Goal: Task Accomplishment & Management: Complete application form

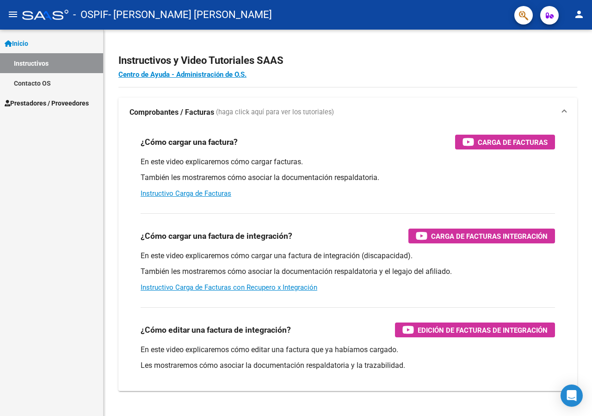
click at [41, 99] on span "Prestadores / Proveedores" at bounding box center [47, 103] width 84 height 10
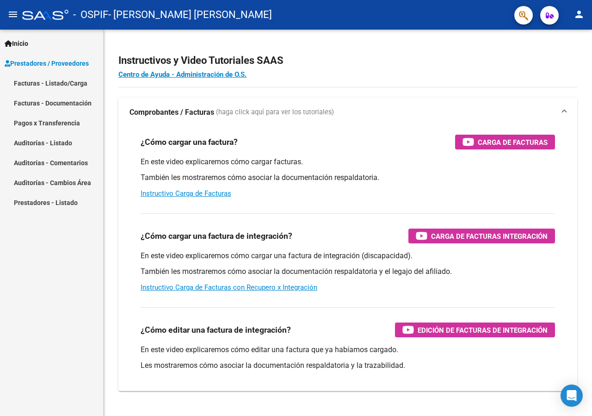
click at [39, 84] on link "Facturas - Listado/Carga" at bounding box center [51, 83] width 103 height 20
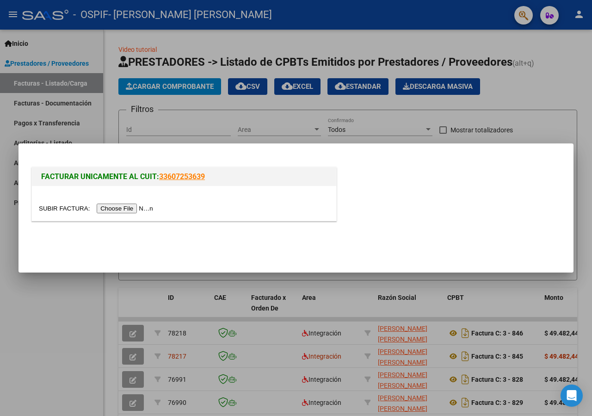
click at [51, 207] on input "file" at bounding box center [97, 208] width 117 height 10
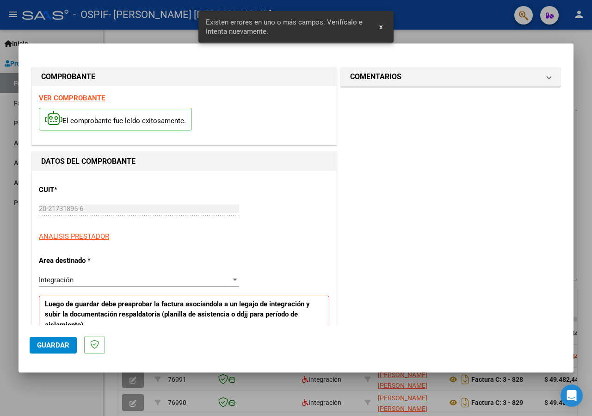
scroll to position [171, 0]
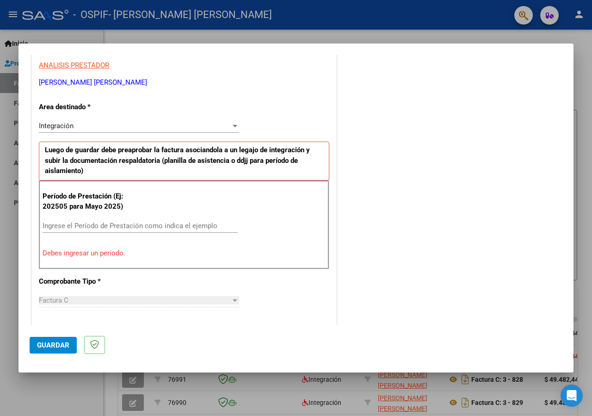
click at [79, 225] on input "Ingrese el Período de Prestación como indica el ejemplo" at bounding box center [140, 225] width 195 height 8
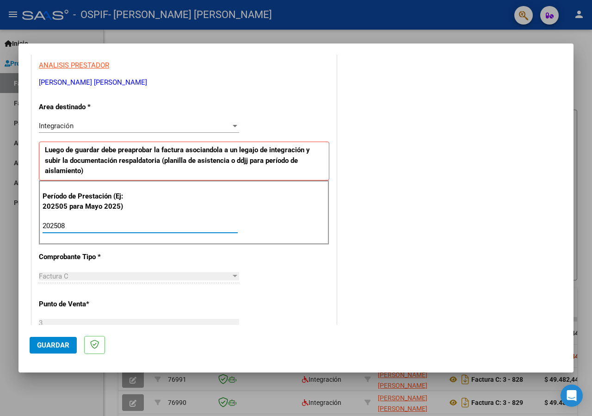
type input "202508"
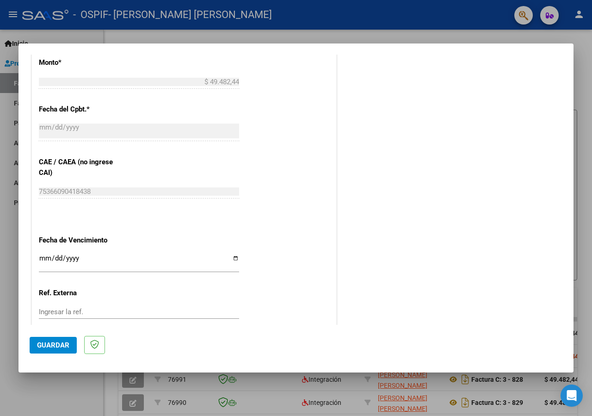
scroll to position [508, 0]
click at [49, 252] on input "Ingresar la fecha" at bounding box center [139, 259] width 200 height 15
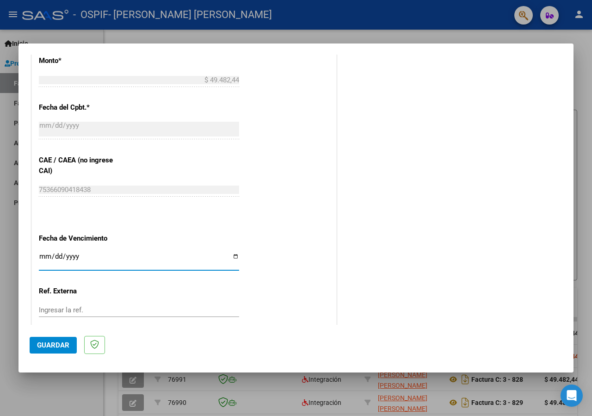
click at [46, 253] on input "Ingresar la fecha" at bounding box center [139, 259] width 200 height 15
click at [43, 252] on input "Ingresar la fecha" at bounding box center [139, 259] width 200 height 15
click at [42, 252] on input "Ingresar la fecha" at bounding box center [139, 259] width 200 height 15
click at [47, 254] on input "Ingresar la fecha" at bounding box center [139, 259] width 200 height 15
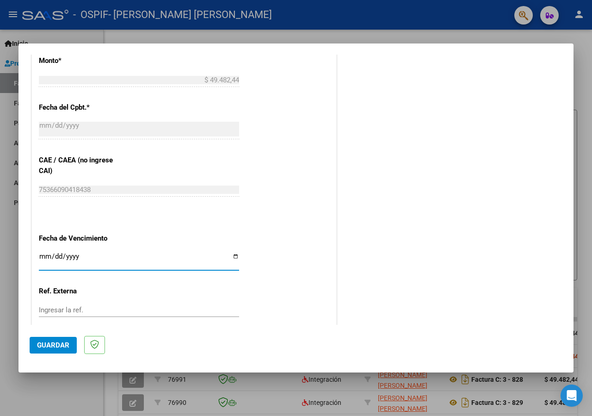
click at [47, 254] on input "Ingresar la fecha" at bounding box center [139, 259] width 200 height 15
type input "[DATE]"
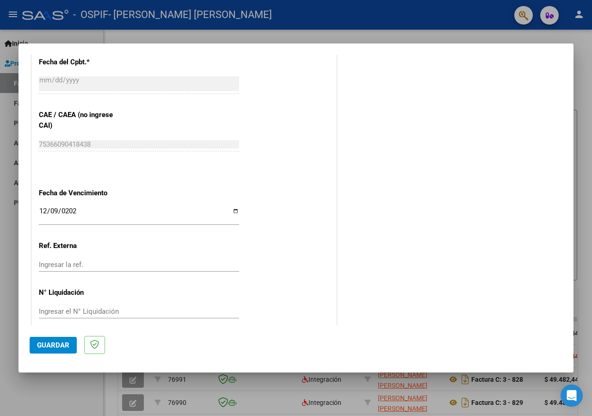
click at [63, 343] on span "Guardar" at bounding box center [53, 345] width 32 height 8
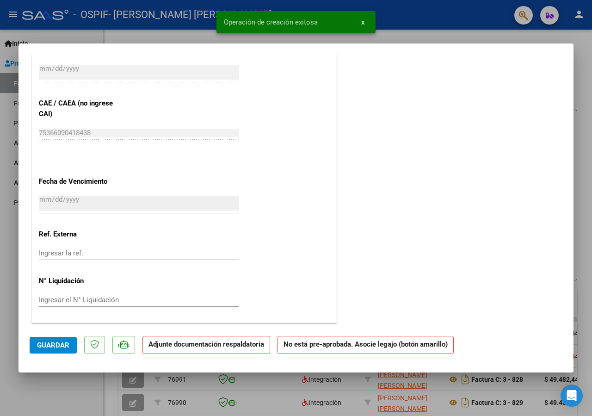
scroll to position [0, 0]
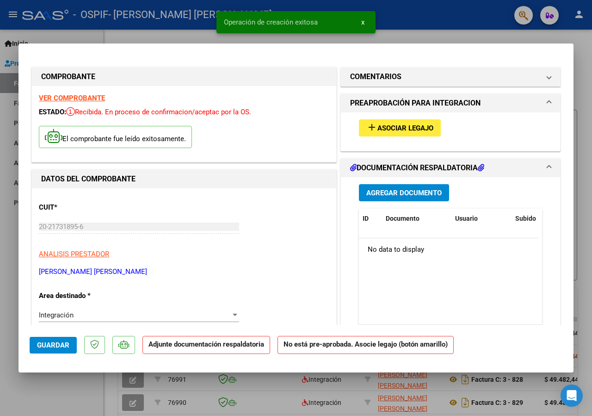
click at [377, 129] on span "Asociar Legajo" at bounding box center [405, 128] width 56 height 8
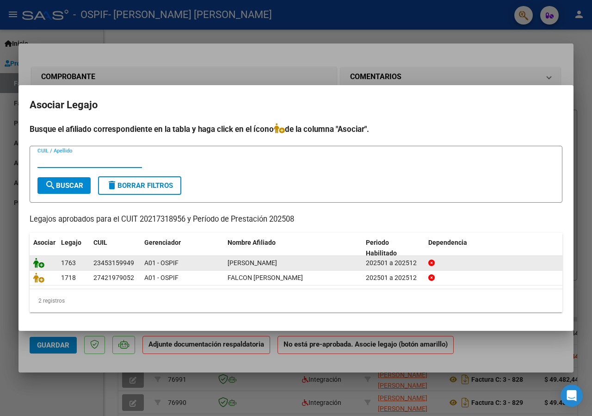
click at [37, 263] on icon at bounding box center [38, 263] width 11 height 10
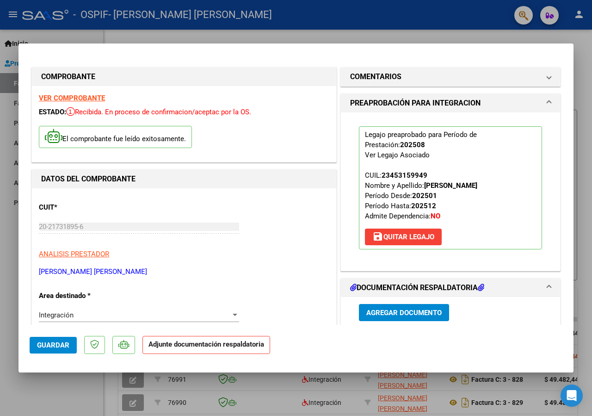
click at [407, 316] on span "Agregar Documento" at bounding box center [403, 312] width 75 height 8
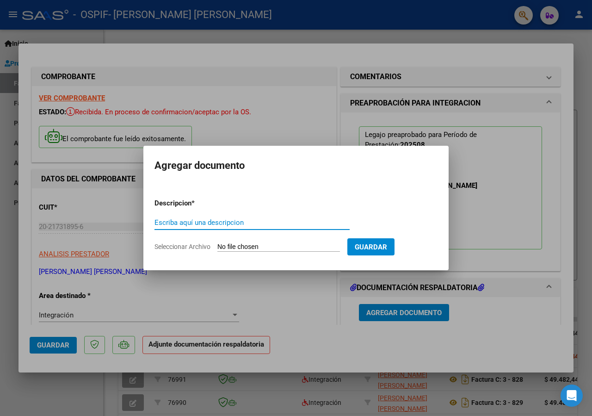
click at [228, 221] on input "Escriba aquí una descripcion" at bounding box center [251, 222] width 195 height 8
type input "hoja de presentes"
click at [233, 246] on input "Seleccionar Archivo" at bounding box center [278, 247] width 123 height 9
type input "C:\fakepath\hoja de presentes romero eze agosto 2025.jpg"
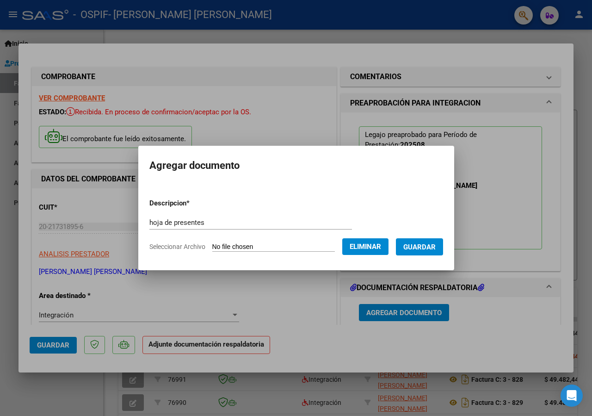
click at [436, 242] on span "Guardar" at bounding box center [419, 246] width 32 height 8
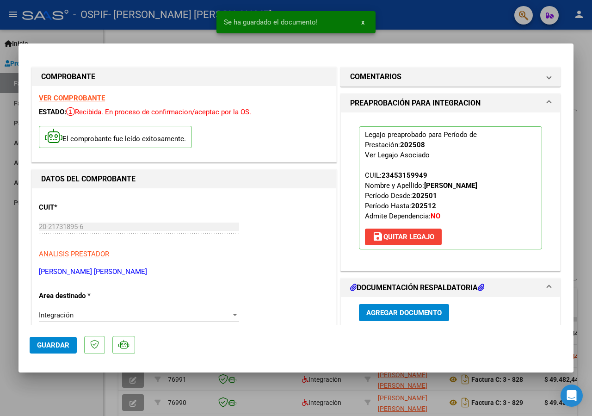
scroll to position [94, 0]
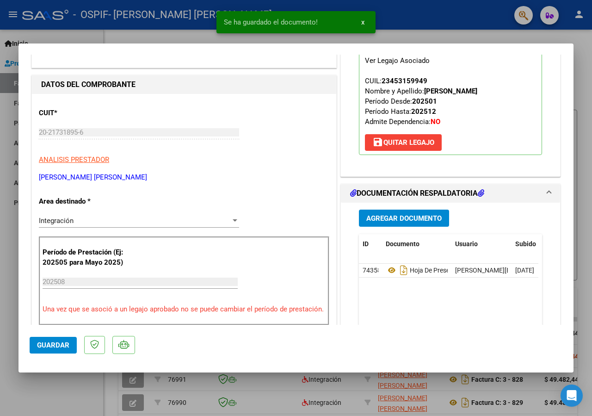
click at [384, 222] on span "Agregar Documento" at bounding box center [403, 218] width 75 height 8
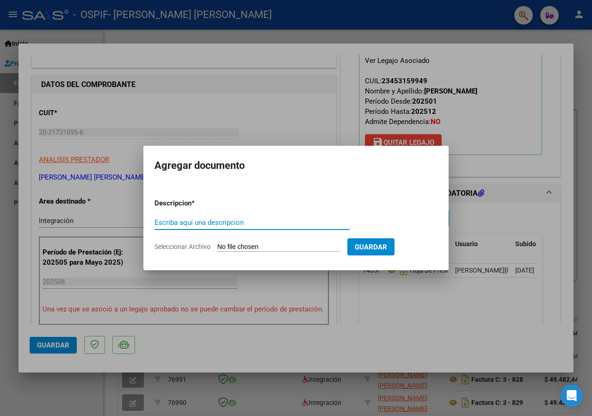
click at [274, 219] on input "Escriba aquí una descripcion" at bounding box center [251, 222] width 195 height 8
type input "informe"
click at [235, 246] on input "Seleccionar Archivo" at bounding box center [278, 247] width 123 height 9
type input "C:\fakepath\INFORME romero ezequiel agosto 2025.docx"
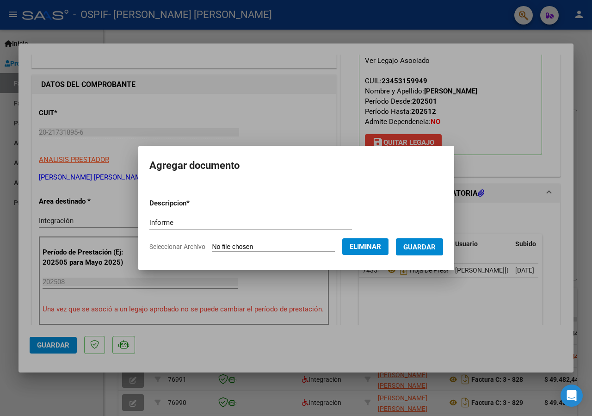
click at [436, 246] on span "Guardar" at bounding box center [419, 247] width 32 height 8
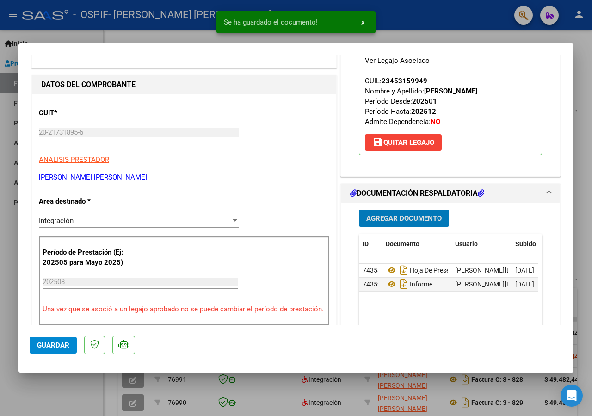
click at [390, 222] on span "Agregar Documento" at bounding box center [403, 218] width 75 height 8
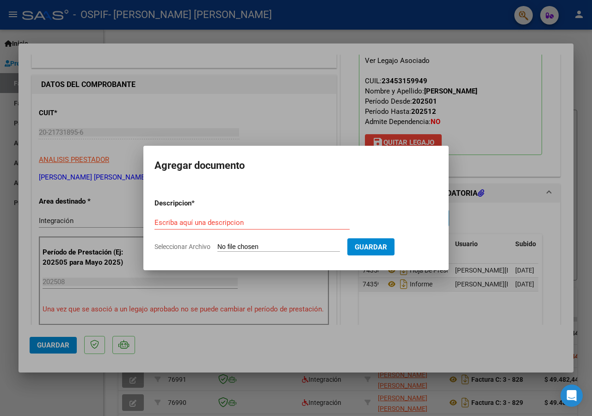
click at [247, 222] on input "Escriba aquí una descripcion" at bounding box center [251, 222] width 195 height 8
type input "presupuesto"
click at [244, 243] on input "Seleccionar Archivo" at bounding box center [278, 247] width 123 height 9
type input "C:\fakepath\presupuesto.png"
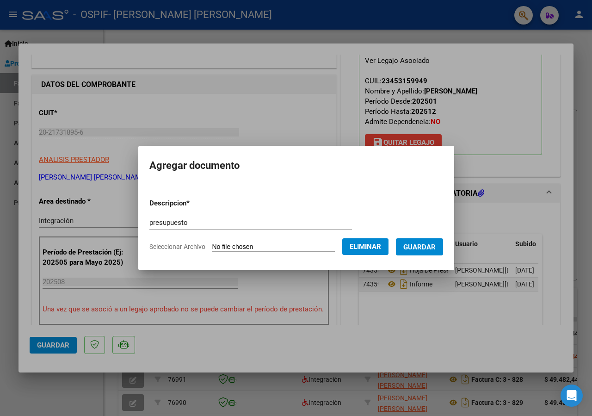
click at [419, 244] on span "Guardar" at bounding box center [419, 247] width 32 height 8
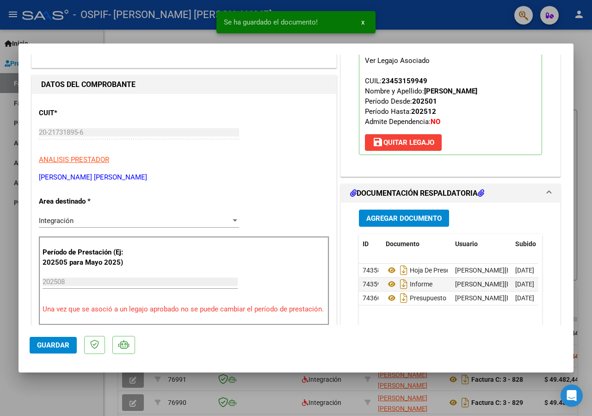
scroll to position [348, 0]
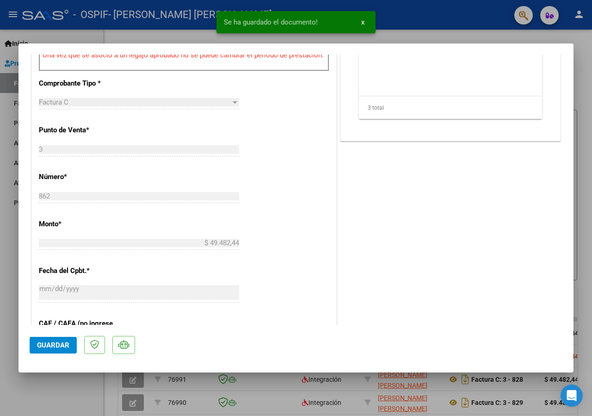
click at [44, 345] on span "Guardar" at bounding box center [53, 345] width 32 height 8
click at [41, 391] on div at bounding box center [296, 208] width 592 height 416
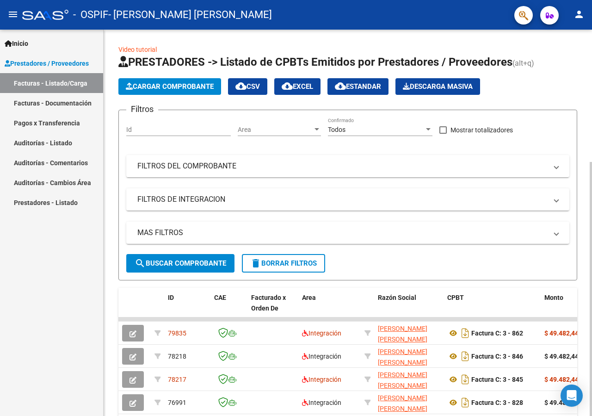
click at [145, 85] on span "Cargar Comprobante" at bounding box center [170, 86] width 88 height 8
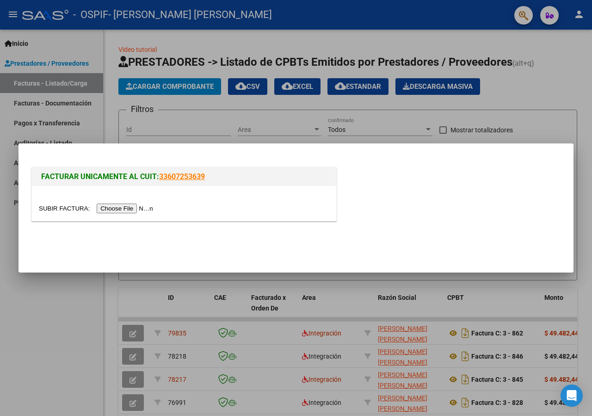
click at [47, 211] on input "file" at bounding box center [97, 208] width 117 height 10
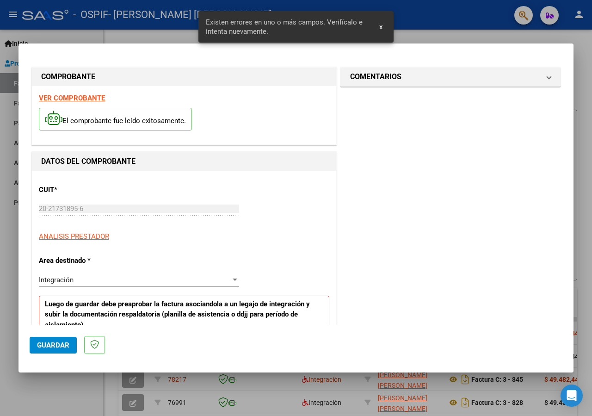
click at [112, 375] on input "Ingrese el Período de Prestación como indica el ejemplo" at bounding box center [140, 379] width 195 height 8
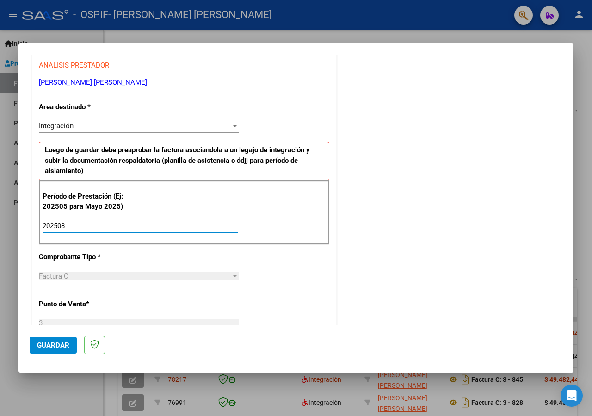
type input "202508"
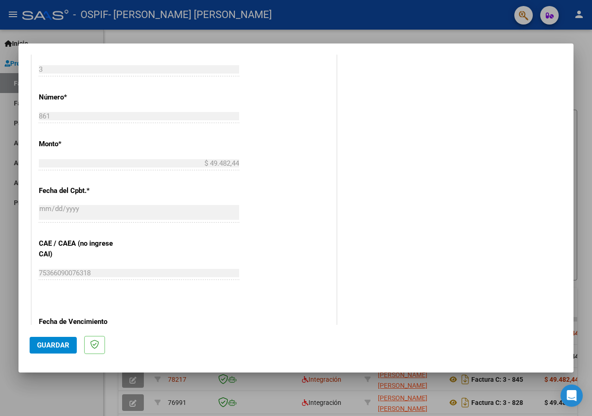
scroll to position [553, 0]
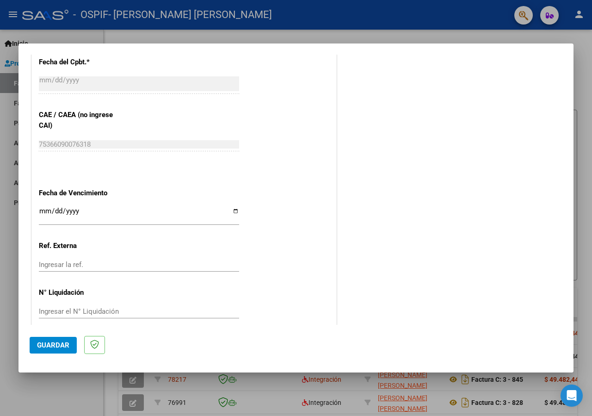
click at [47, 207] on input "Ingresar la fecha" at bounding box center [139, 214] width 200 height 15
click at [55, 207] on input "Ingresar la fecha" at bounding box center [139, 214] width 200 height 15
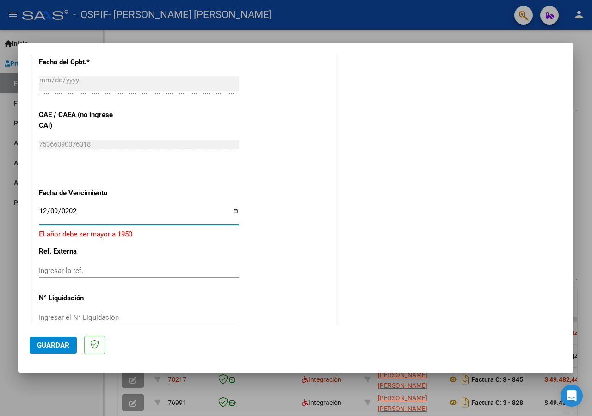
type input "[DATE]"
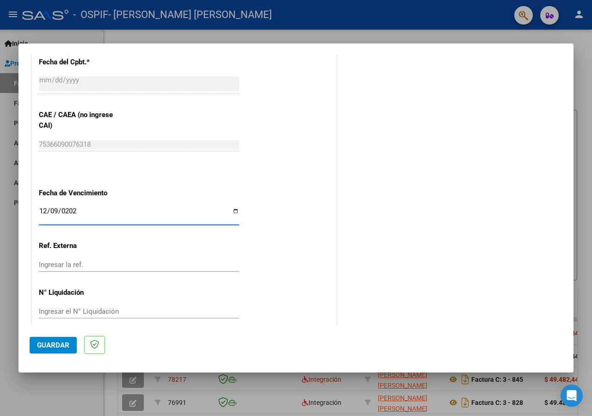
click at [49, 347] on span "Guardar" at bounding box center [53, 345] width 32 height 8
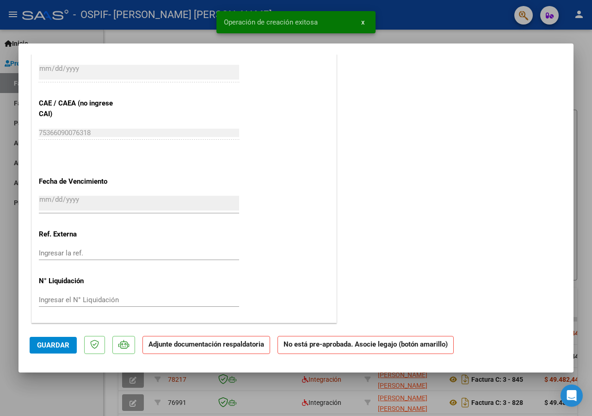
scroll to position [0, 0]
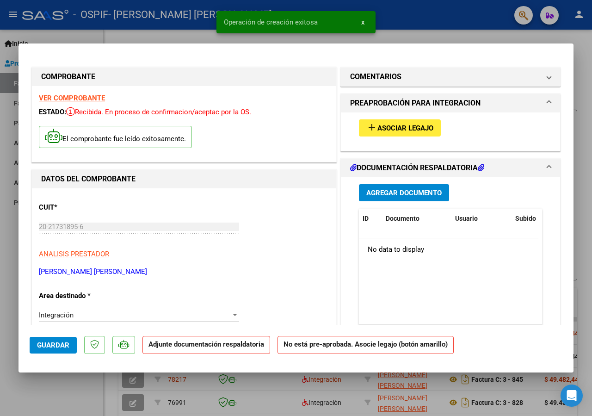
click at [414, 127] on span "Asociar Legajo" at bounding box center [405, 128] width 56 height 8
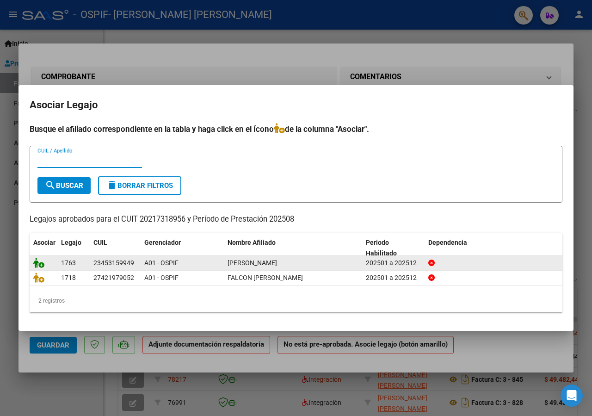
click at [39, 263] on icon at bounding box center [38, 263] width 11 height 10
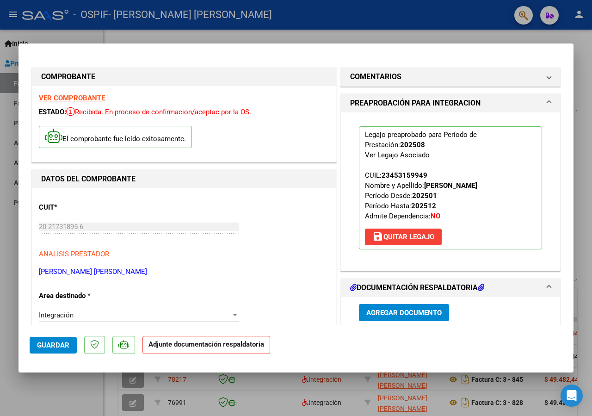
click at [416, 241] on span "save Quitar Legajo" at bounding box center [403, 237] width 62 height 8
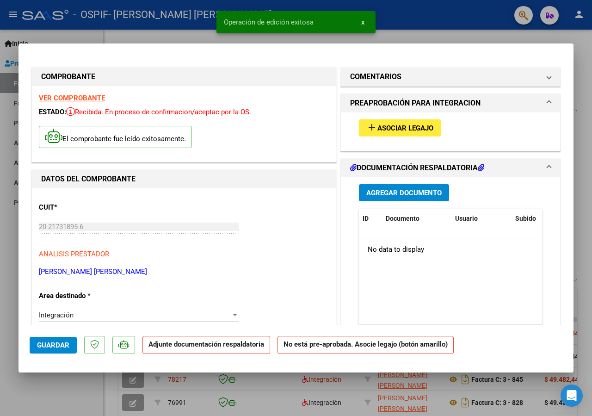
click at [405, 131] on span "Asociar Legajo" at bounding box center [405, 128] width 56 height 8
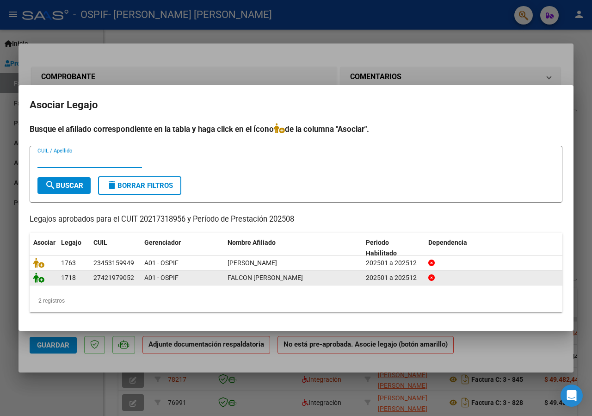
click at [38, 280] on icon at bounding box center [38, 277] width 11 height 10
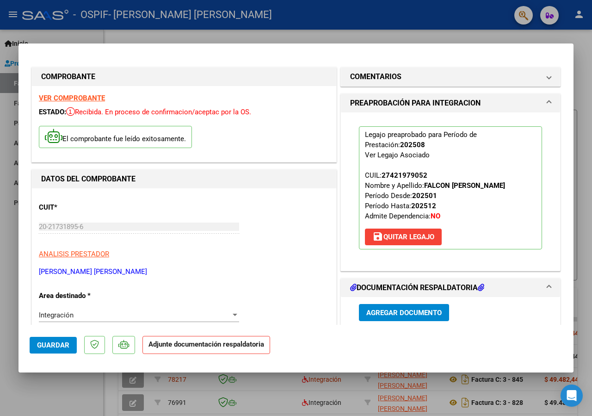
click at [424, 320] on button "Agregar Documento" at bounding box center [404, 312] width 90 height 17
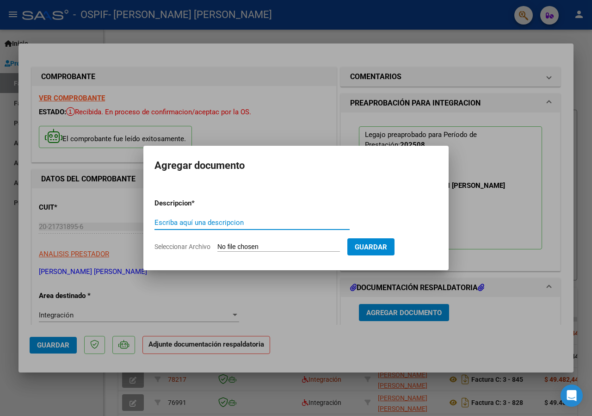
click at [252, 221] on input "Escriba aquí una descripcion" at bounding box center [251, 222] width 195 height 8
click at [176, 221] on input "hoja depresentes" at bounding box center [251, 222] width 195 height 8
type input "hoja de presentes"
click at [234, 243] on input "Seleccionar Archivo" at bounding box center [278, 247] width 123 height 9
type input "C:\fakepath\hoja de presentes falcon vera luciana agost 2025.jpg"
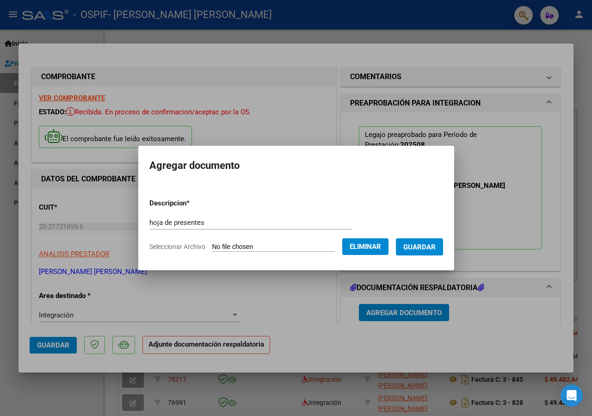
click at [403, 251] on span "Guardar" at bounding box center [419, 247] width 32 height 8
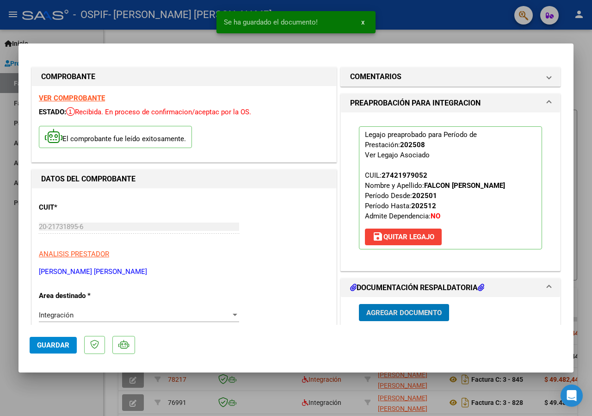
click at [394, 312] on span "Agregar Documento" at bounding box center [403, 312] width 75 height 8
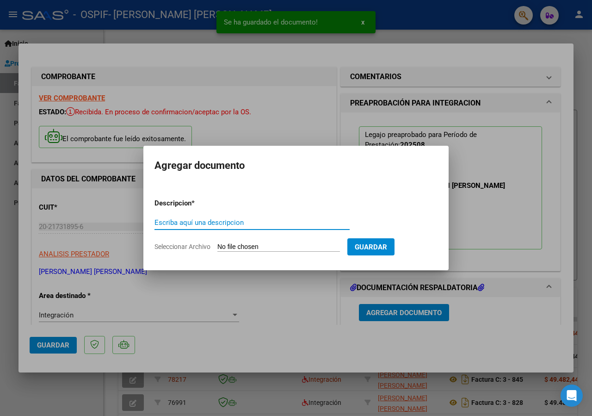
click at [247, 219] on input "Escriba aquí una descripcion" at bounding box center [251, 222] width 195 height 8
type input "informe"
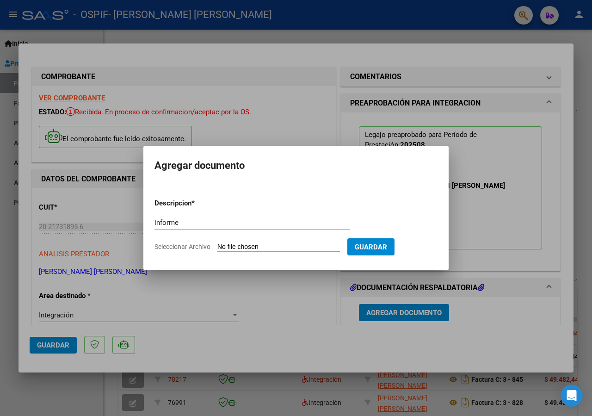
click at [232, 245] on input "Seleccionar Archivo" at bounding box center [278, 247] width 123 height 9
type input "C:\fakepath\INFORME falcon vera luciana agosto 2025.docx"
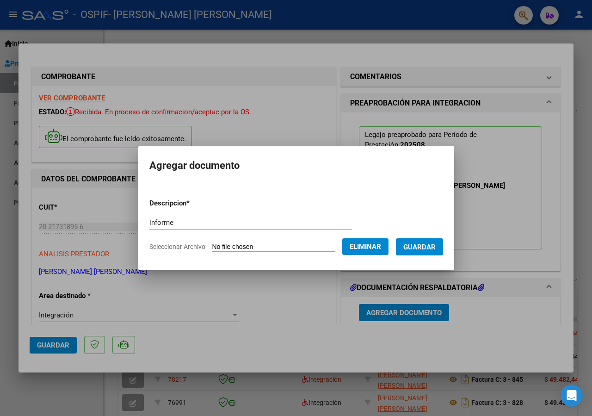
click at [436, 245] on span "Guardar" at bounding box center [419, 247] width 32 height 8
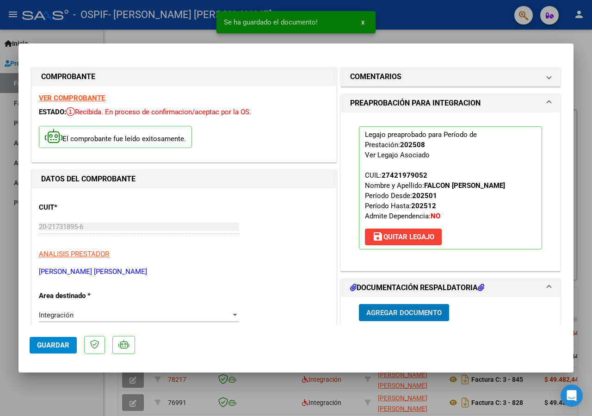
click at [409, 316] on span "Agregar Documento" at bounding box center [403, 312] width 75 height 8
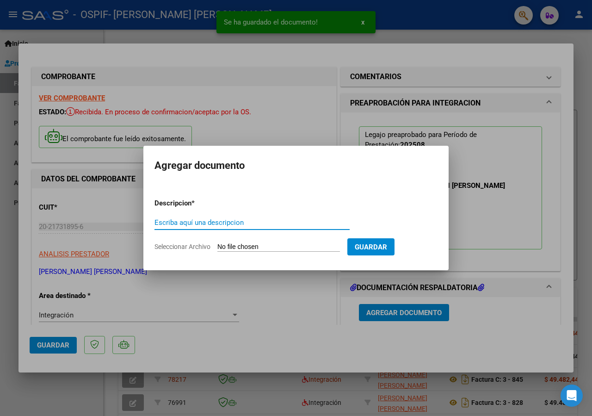
click at [250, 223] on input "Escriba aquí una descripcion" at bounding box center [251, 222] width 195 height 8
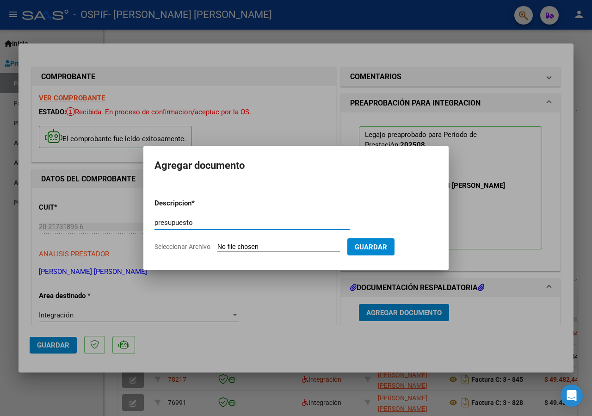
type input "presupuesto"
click at [240, 245] on input "Seleccionar Archivo" at bounding box center [278, 247] width 123 height 9
type input "C:\fakepath\presupuesto 2025 aprobado.png"
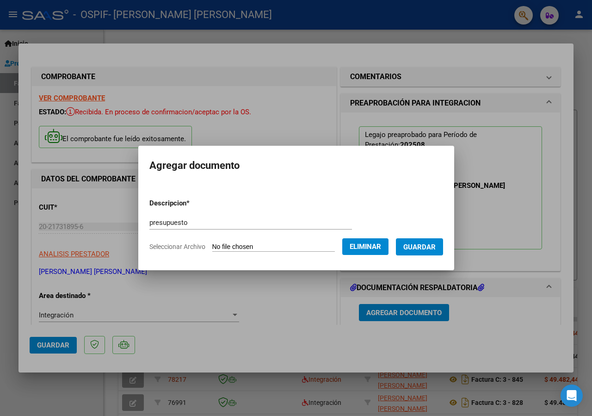
click at [411, 242] on span "Guardar" at bounding box center [419, 246] width 32 height 8
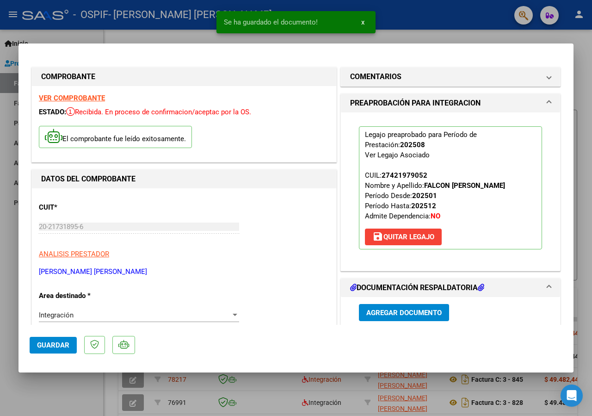
scroll to position [253, 0]
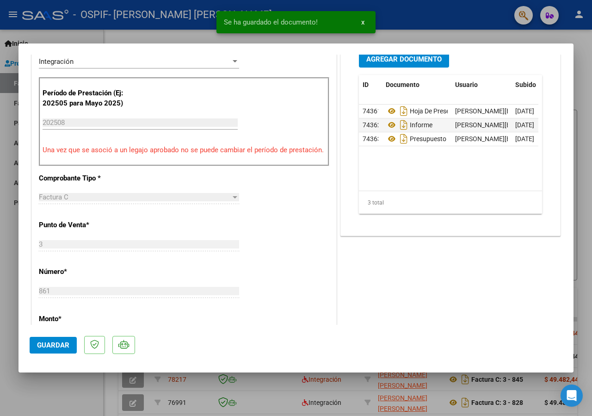
click at [52, 341] on span "Guardar" at bounding box center [53, 345] width 32 height 8
click at [43, 392] on div at bounding box center [296, 208] width 592 height 416
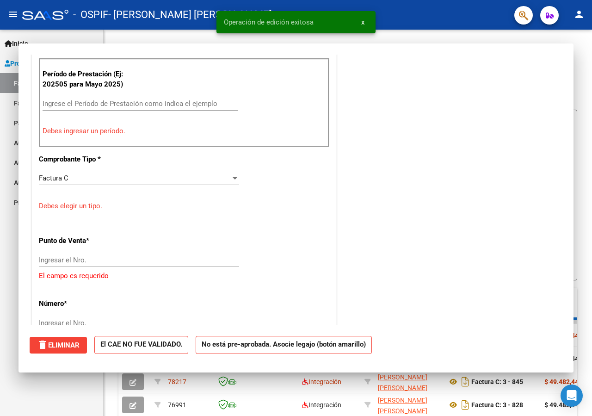
scroll to position [0, 0]
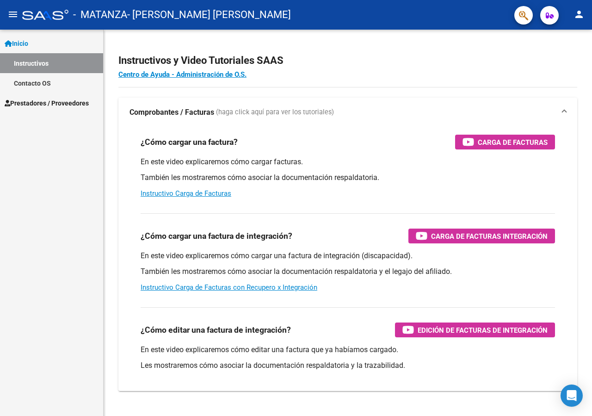
click at [42, 107] on span "Prestadores / Proveedores" at bounding box center [47, 103] width 84 height 10
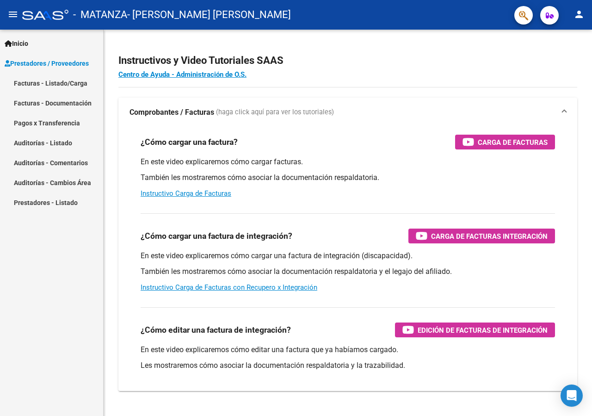
click at [45, 66] on span "Prestadores / Proveedores" at bounding box center [47, 63] width 84 height 10
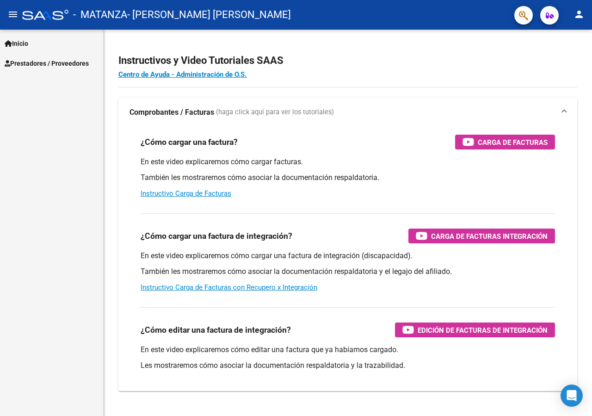
click at [45, 66] on span "Prestadores / Proveedores" at bounding box center [47, 63] width 84 height 10
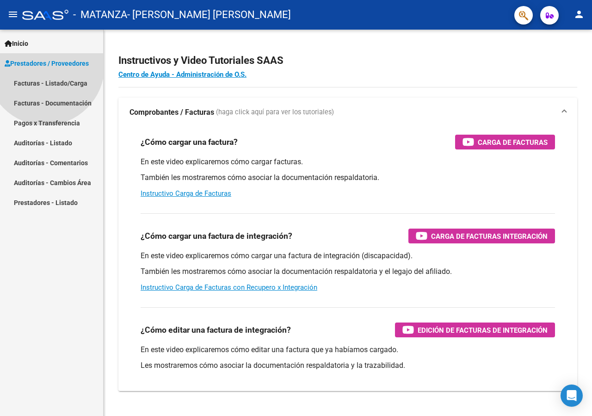
click at [45, 66] on span "Prestadores / Proveedores" at bounding box center [47, 63] width 84 height 10
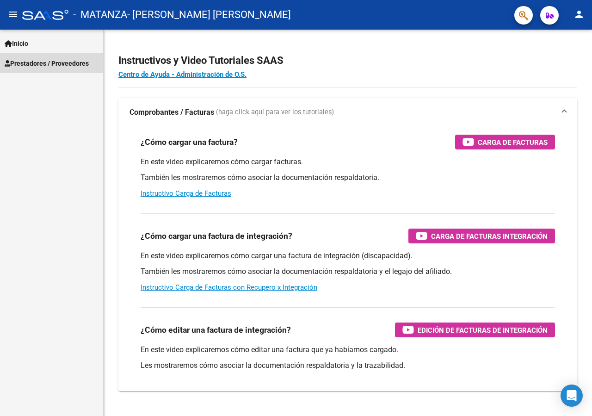
click at [45, 66] on span "Prestadores / Proveedores" at bounding box center [47, 63] width 84 height 10
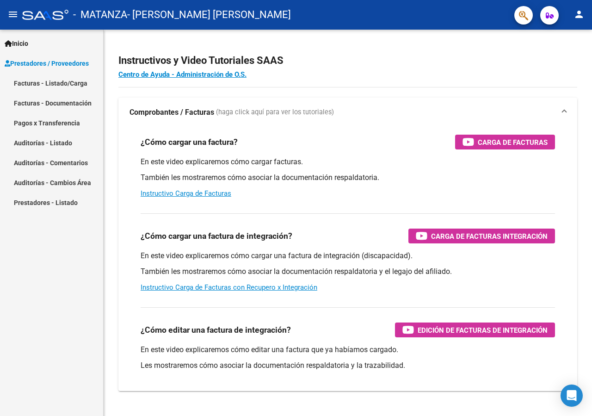
click at [49, 81] on link "Facturas - Listado/Carga" at bounding box center [51, 83] width 103 height 20
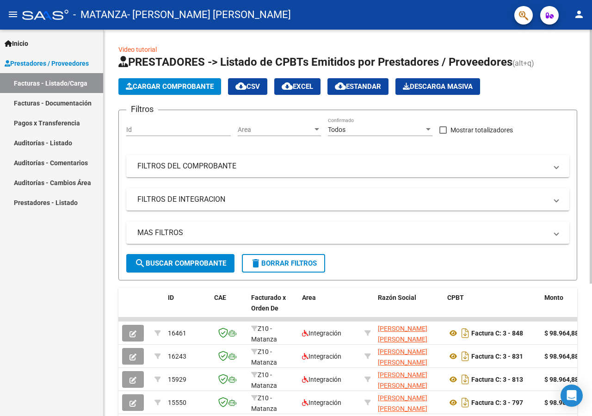
click at [164, 90] on span "Cargar Comprobante" at bounding box center [170, 86] width 88 height 8
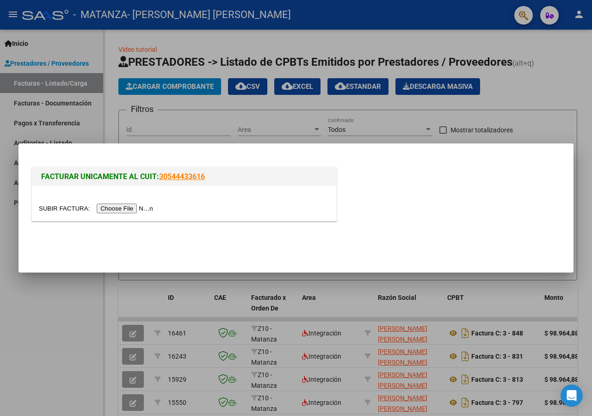
click at [56, 207] on input "file" at bounding box center [97, 208] width 117 height 10
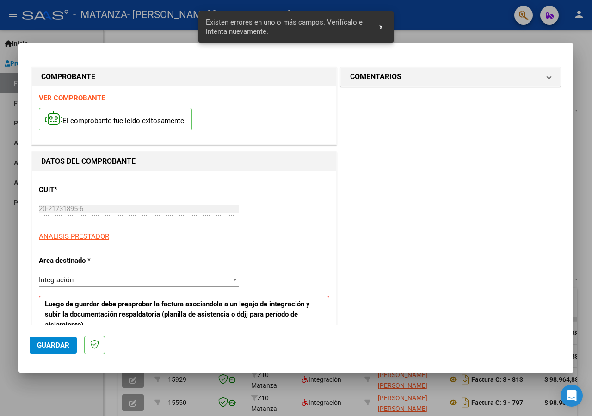
scroll to position [171, 0]
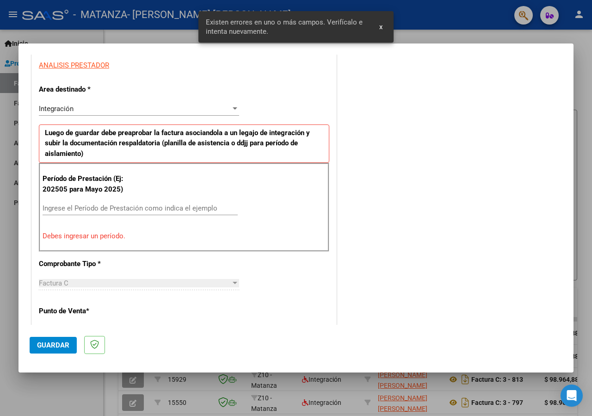
click at [130, 208] on input "Ingrese el Período de Prestación como indica el ejemplo" at bounding box center [140, 208] width 195 height 8
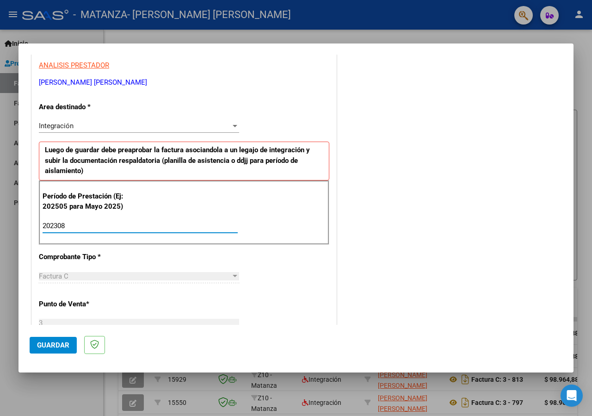
click at [56, 224] on input "202308" at bounding box center [140, 225] width 195 height 8
type input "202508"
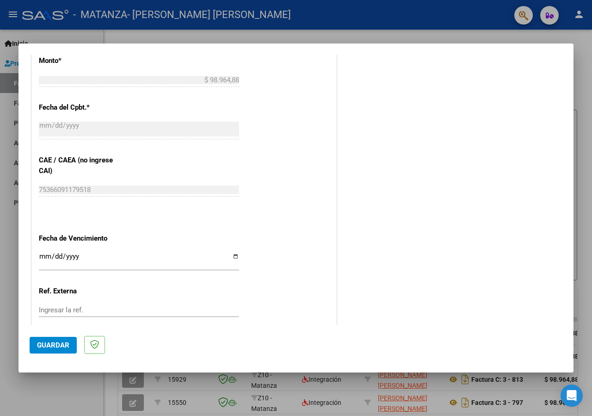
scroll to position [538, 0]
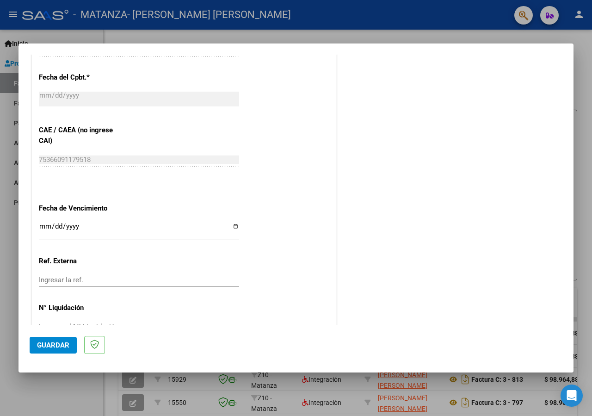
click at [50, 222] on input "Ingresar la fecha" at bounding box center [139, 229] width 200 height 15
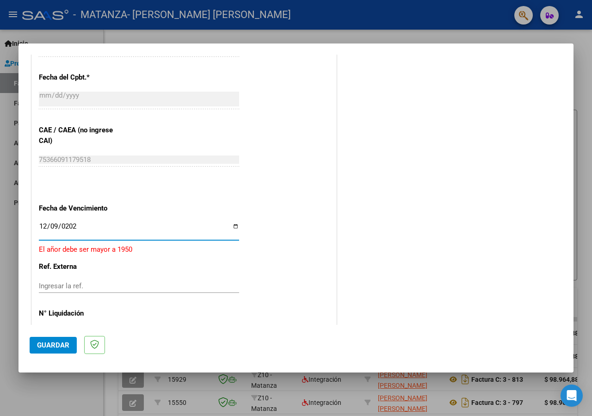
type input "[DATE]"
click at [41, 340] on button "Guardar" at bounding box center [53, 345] width 47 height 17
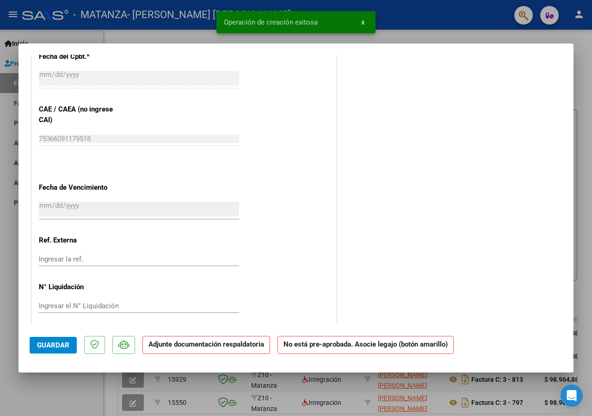
scroll to position [0, 0]
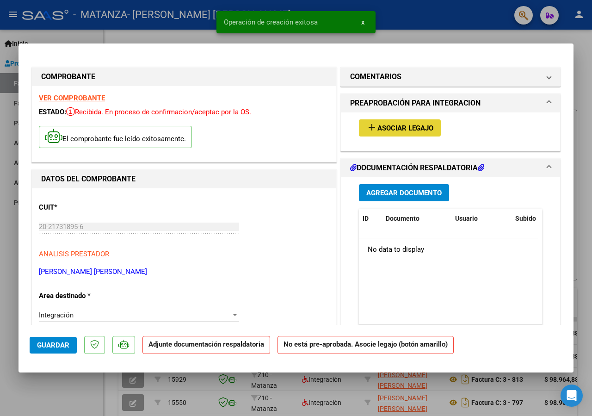
click at [387, 127] on span "Asociar Legajo" at bounding box center [405, 128] width 56 height 8
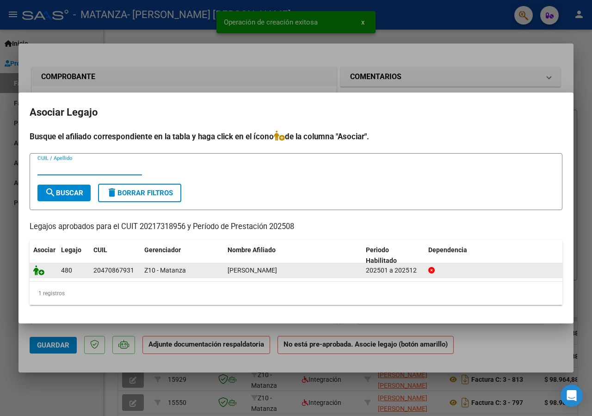
click at [39, 272] on icon at bounding box center [38, 270] width 11 height 10
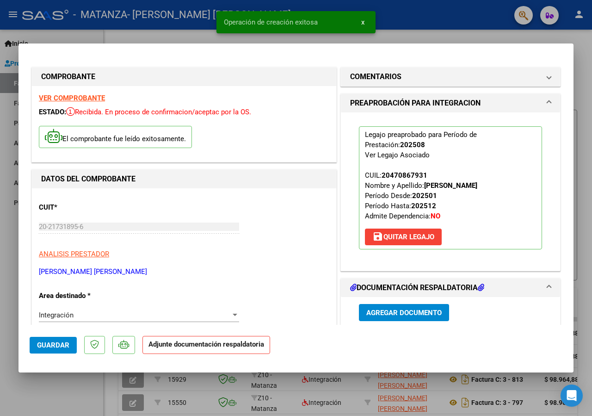
click at [427, 312] on div "Agregar Documento ID Documento Usuario Subido Acción No data to display 0 total…" at bounding box center [450, 389] width 197 height 184
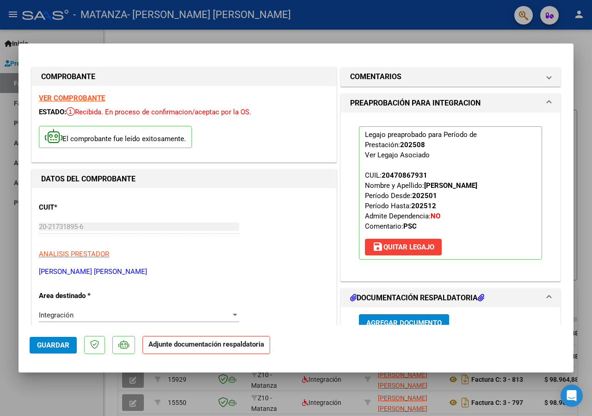
click at [415, 321] on span "Agregar Documento" at bounding box center [403, 323] width 75 height 8
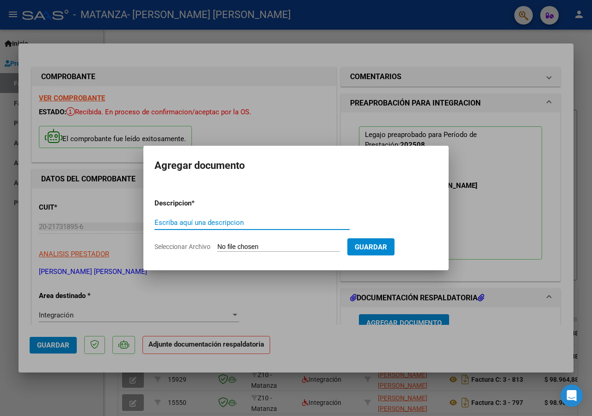
click at [214, 223] on input "Escriba aquí una descripcion" at bounding box center [251, 222] width 195 height 8
type input "hoja de presentes"
click at [239, 244] on input "Seleccionar Archivo" at bounding box center [278, 247] width 123 height 9
type input "C:\fakepath\hoja de presentes [PERSON_NAME][DATE].jpg"
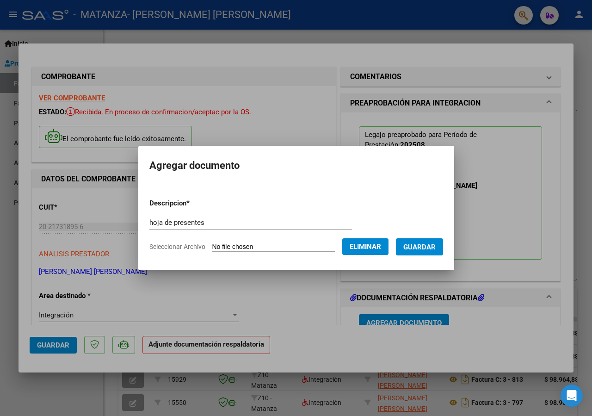
click at [436, 246] on span "Guardar" at bounding box center [419, 247] width 32 height 8
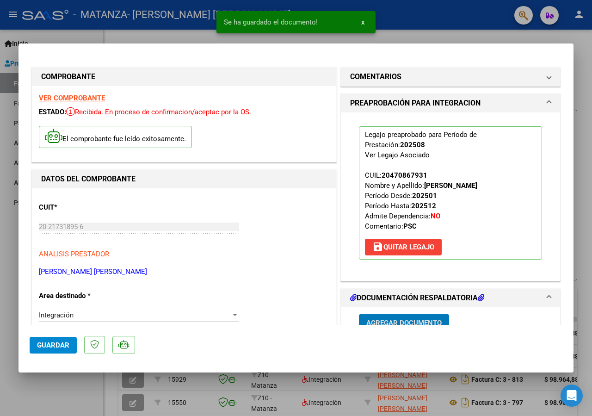
click at [421, 321] on span "Agregar Documento" at bounding box center [403, 323] width 75 height 8
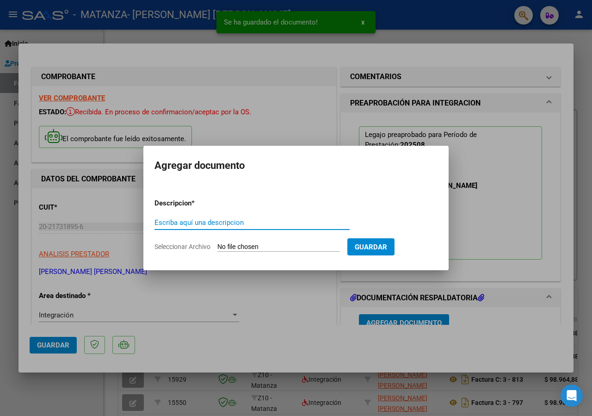
click at [253, 221] on input "Escriba aquí una descripcion" at bounding box center [251, 222] width 195 height 8
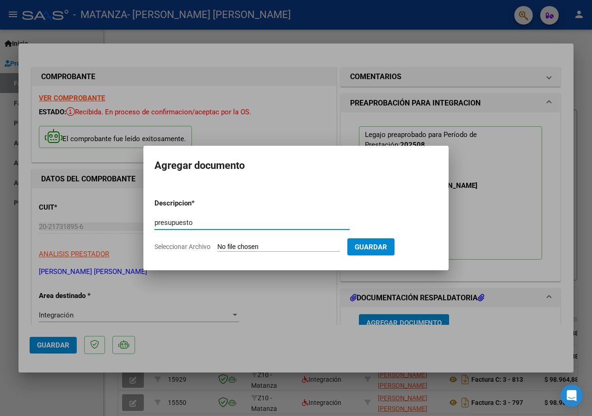
type input "presupuesto"
click at [234, 245] on input "Seleccionar Archivo" at bounding box center [278, 247] width 123 height 9
type input "C:\fakepath\[PERSON_NAME] presupuesto aprobado 2025.pdf"
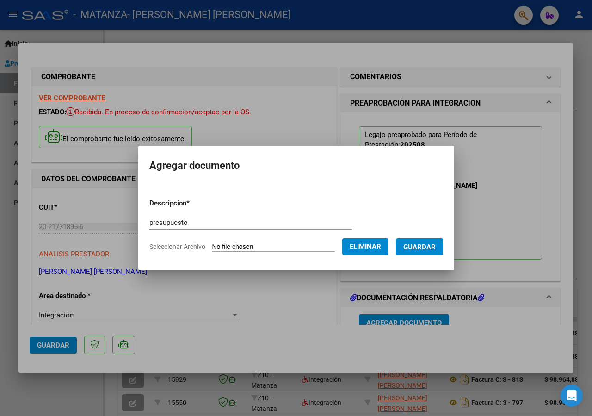
click at [403, 251] on span "Guardar" at bounding box center [419, 247] width 32 height 8
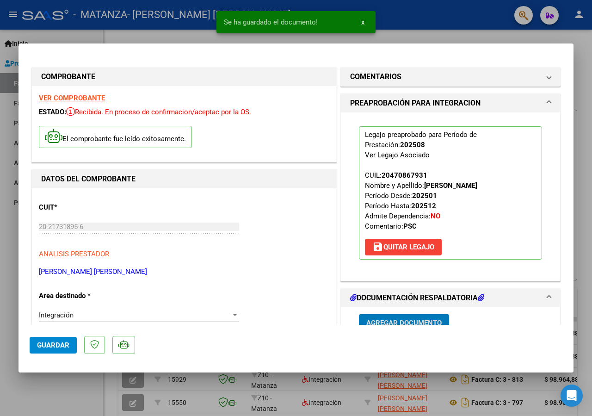
click at [384, 319] on span "Agregar Documento" at bounding box center [403, 323] width 75 height 8
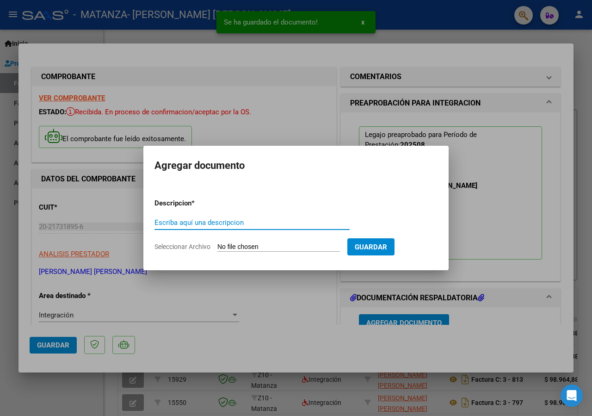
click at [241, 221] on input "Escriba aquí una descripcion" at bounding box center [251, 222] width 195 height 8
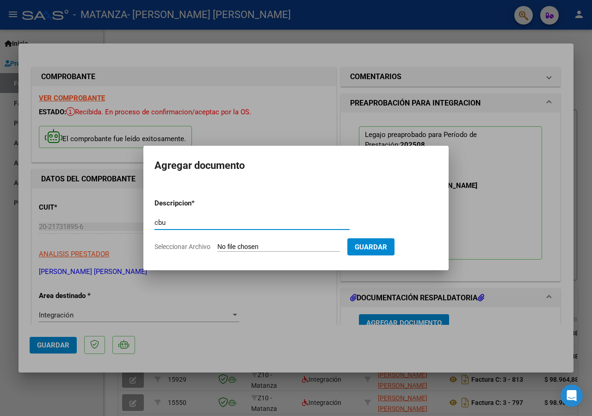
type input "cbu"
click at [241, 246] on input "Seleccionar Archivo" at bounding box center [278, 247] width 123 height 9
type input "C:\fakepath\cbu.jpg"
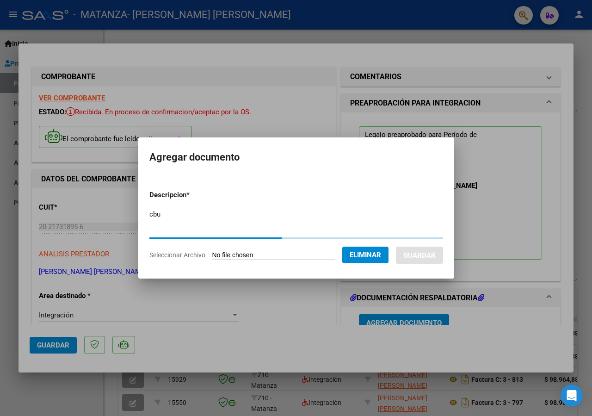
click at [350, 251] on span "Eliminar" at bounding box center [365, 255] width 31 height 8
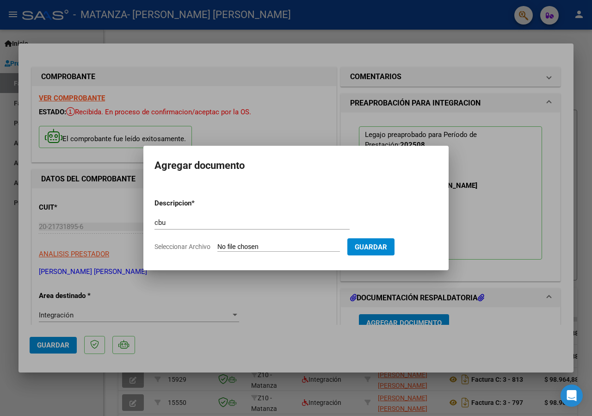
click at [238, 243] on input "Seleccionar Archivo" at bounding box center [278, 247] width 123 height 9
type input "C:\fakepath\cbu.jpg"
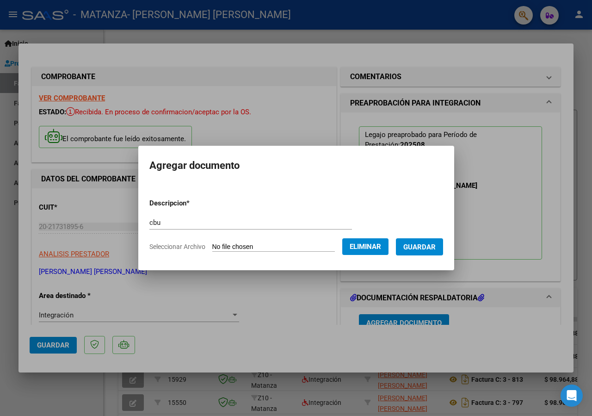
click at [418, 243] on span "Guardar" at bounding box center [419, 247] width 32 height 8
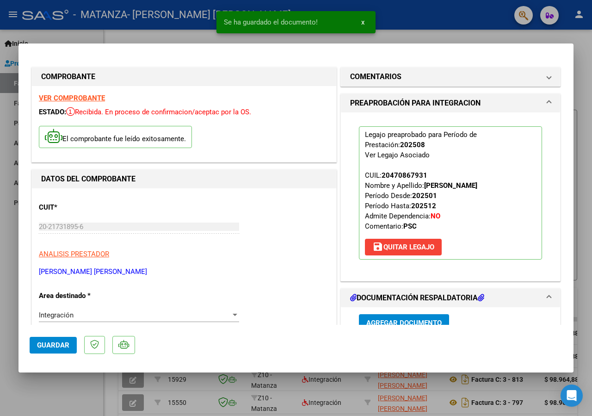
scroll to position [253, 0]
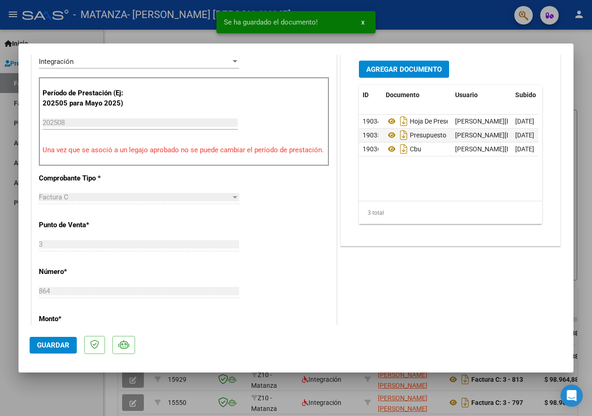
click at [52, 345] on span "Guardar" at bounding box center [53, 345] width 32 height 8
click at [55, 382] on div at bounding box center [296, 208] width 592 height 416
